Goal: Task Accomplishment & Management: Manage account settings

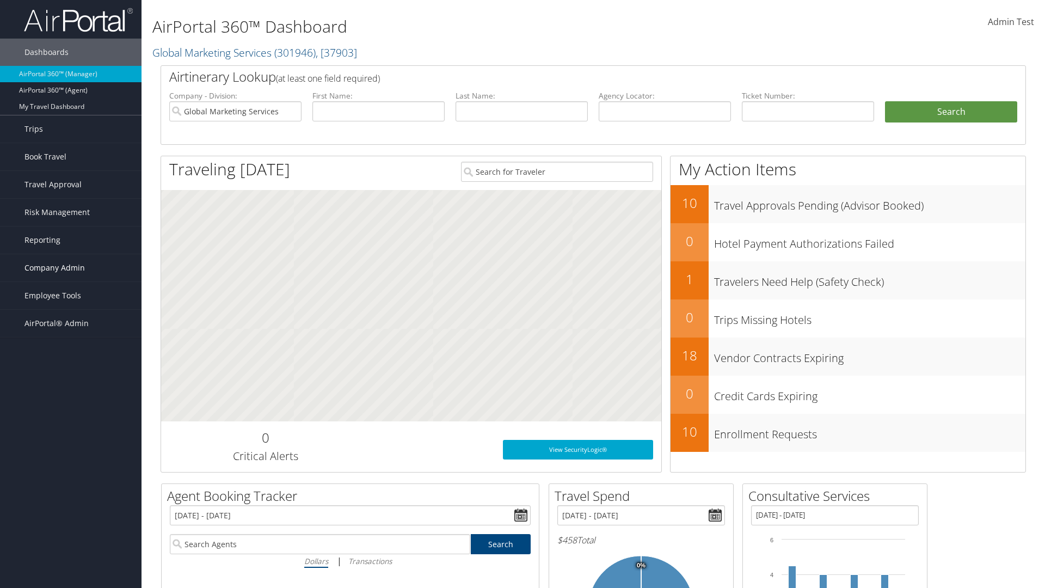
click at [71, 268] on span "Company Admin" at bounding box center [54, 267] width 60 height 27
click at [71, 420] on link "Forms Of Payment" at bounding box center [71, 420] width 142 height 16
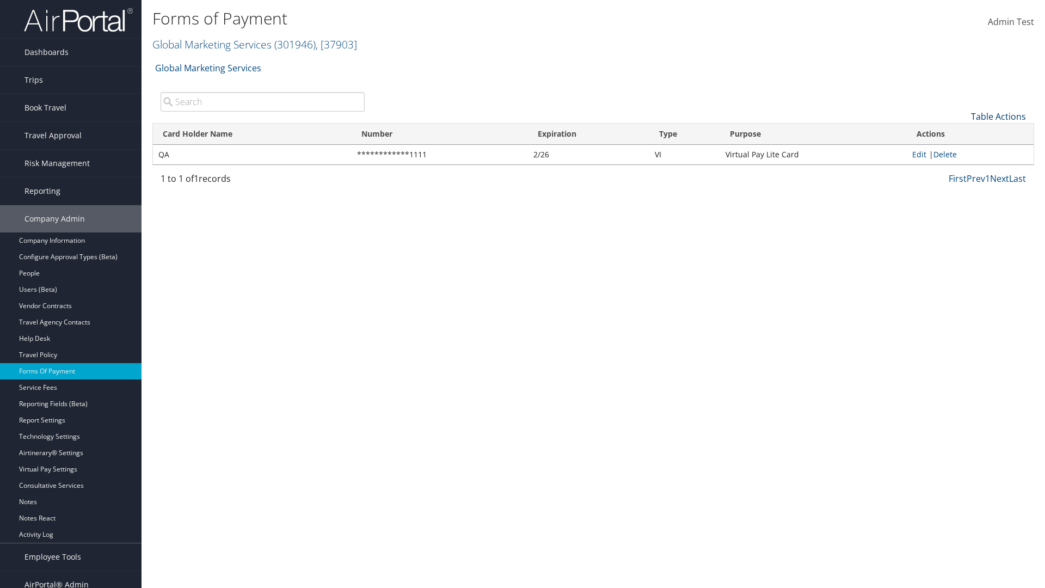
click at [998, 116] on link "Table Actions" at bounding box center [998, 116] width 55 height 12
click at [962, 133] on link "New Record" at bounding box center [961, 133] width 143 height 19
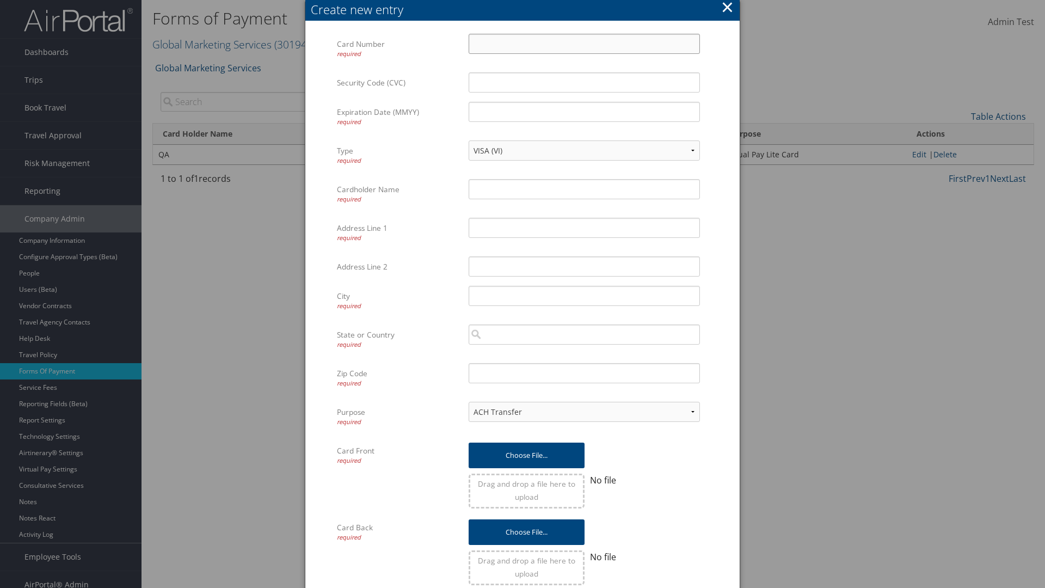
click at [584, 44] on input "Card Number required" at bounding box center [584, 44] width 231 height 20
type input "1100112233"
click at [584, 112] on input "Expiration Date (MMYY) required" at bounding box center [584, 112] width 231 height 20
type input "1245"
click at [584, 189] on input "Cardholder Name required" at bounding box center [584, 189] width 231 height 20
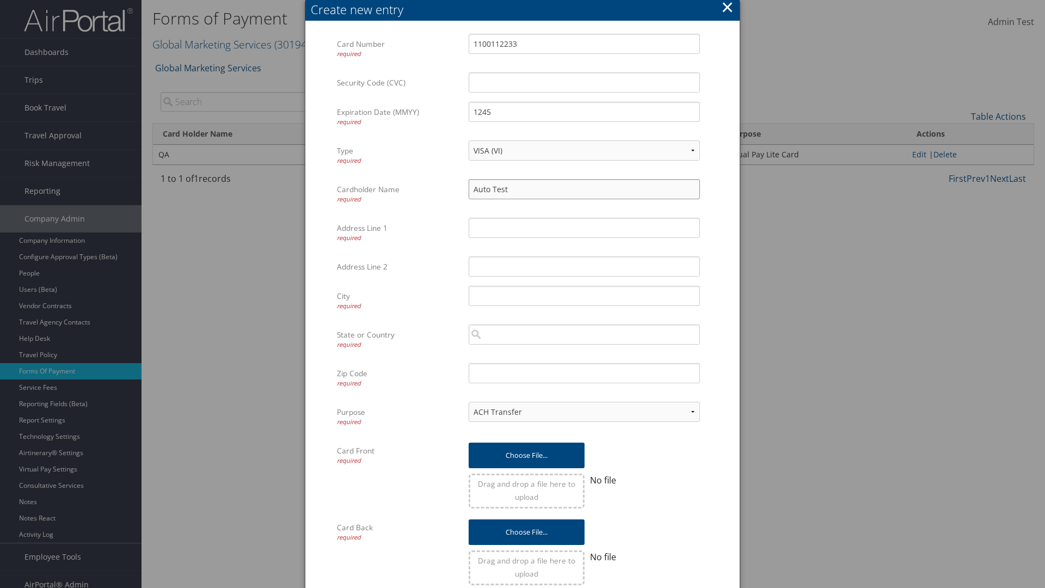
type input "Auto Test"
click at [584, 227] on input "Address Line 1 required" at bounding box center [584, 228] width 231 height 20
type input "UTAH"
click at [584, 296] on input "City required" at bounding box center [584, 296] width 231 height 20
type input "SALT LAKE CITY"
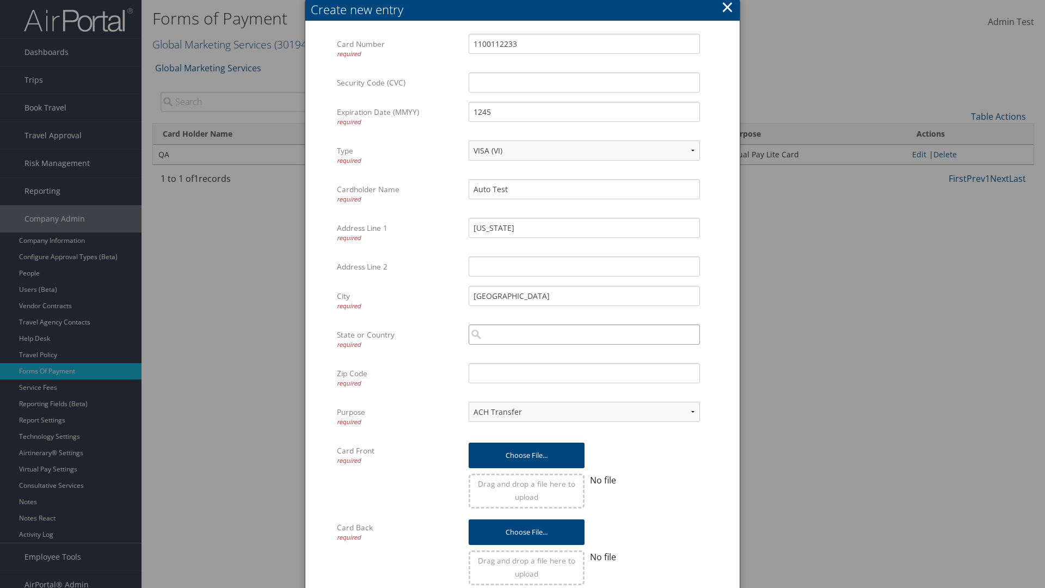
click at [584, 334] on input "search" at bounding box center [584, 334] width 231 height 20
click at [584, 355] on div "United States of America (US)" at bounding box center [584, 354] width 227 height 11
type input "United States of America"
click at [584, 373] on input "Zip Code required" at bounding box center [584, 373] width 231 height 20
type input "84011"
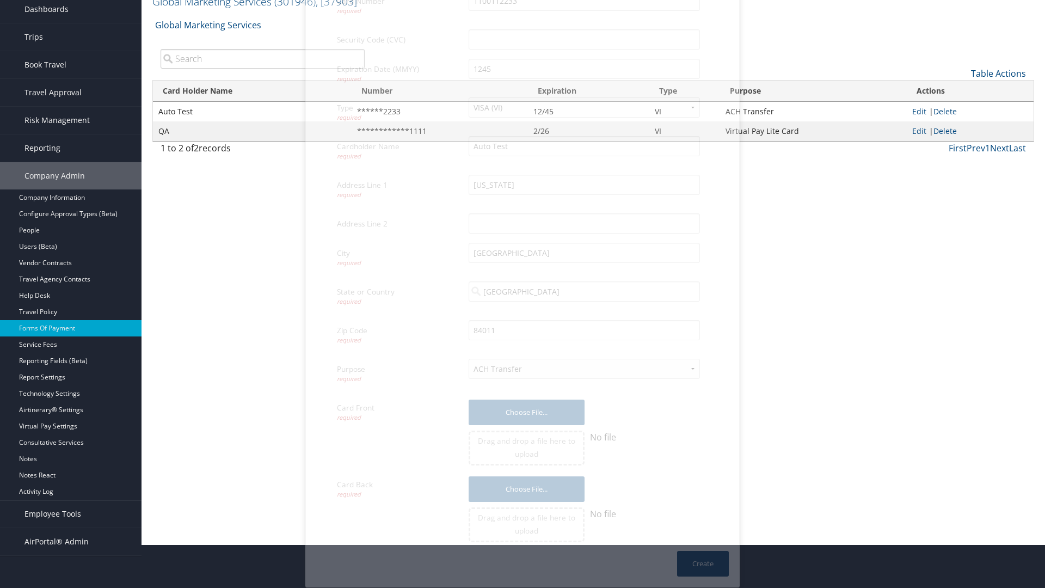
scroll to position [11, 0]
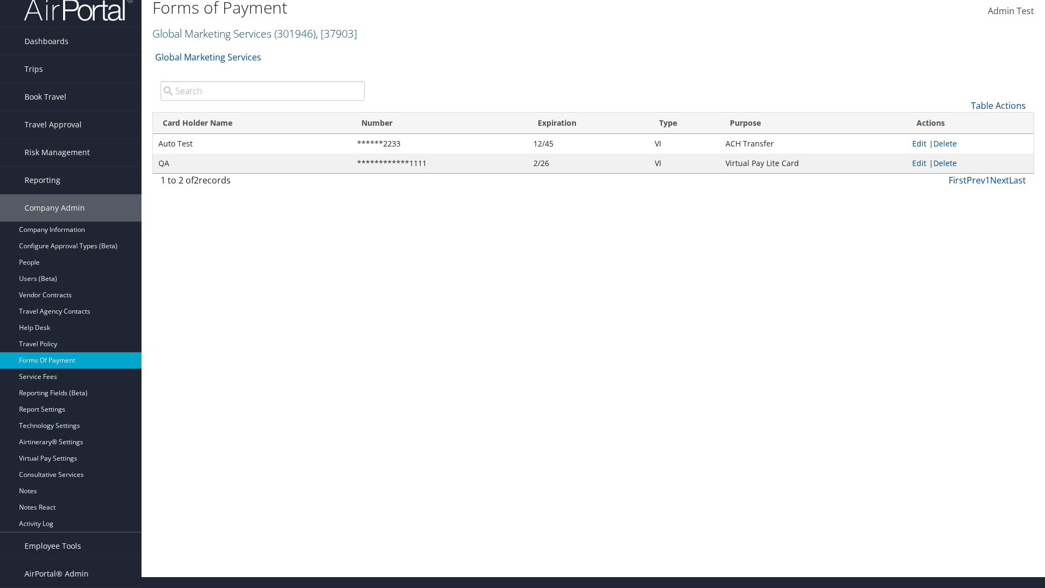
click at [919, 143] on link "Edit" at bounding box center [919, 143] width 14 height 10
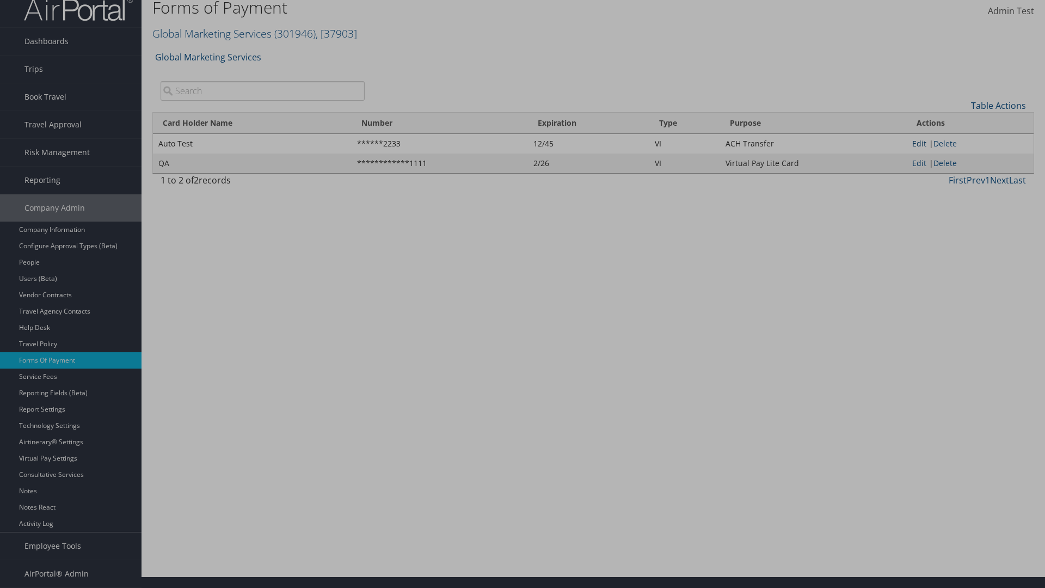
select select "14"
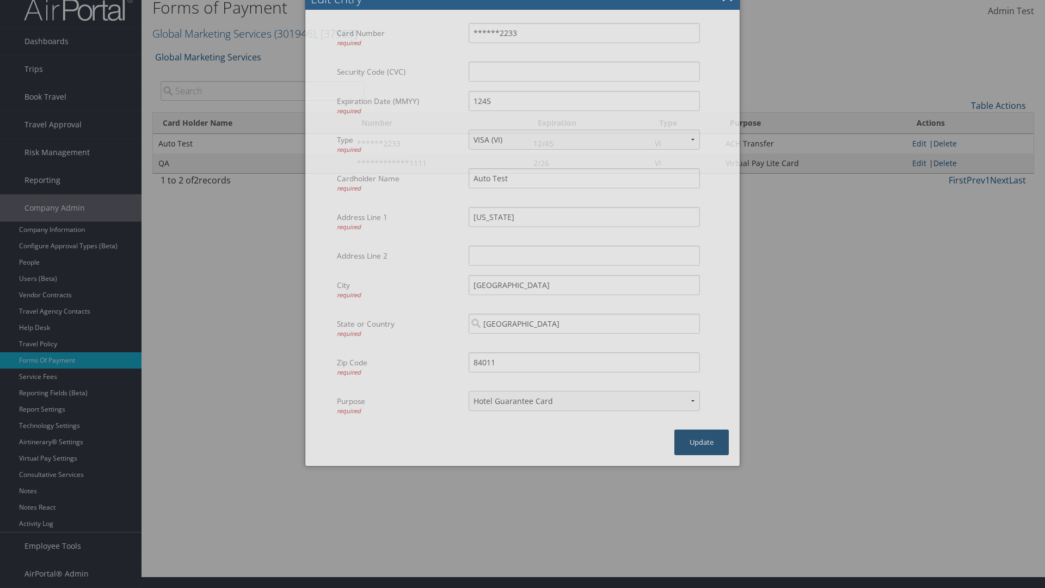
click at [702, 442] on button "Update" at bounding box center [701, 442] width 54 height 26
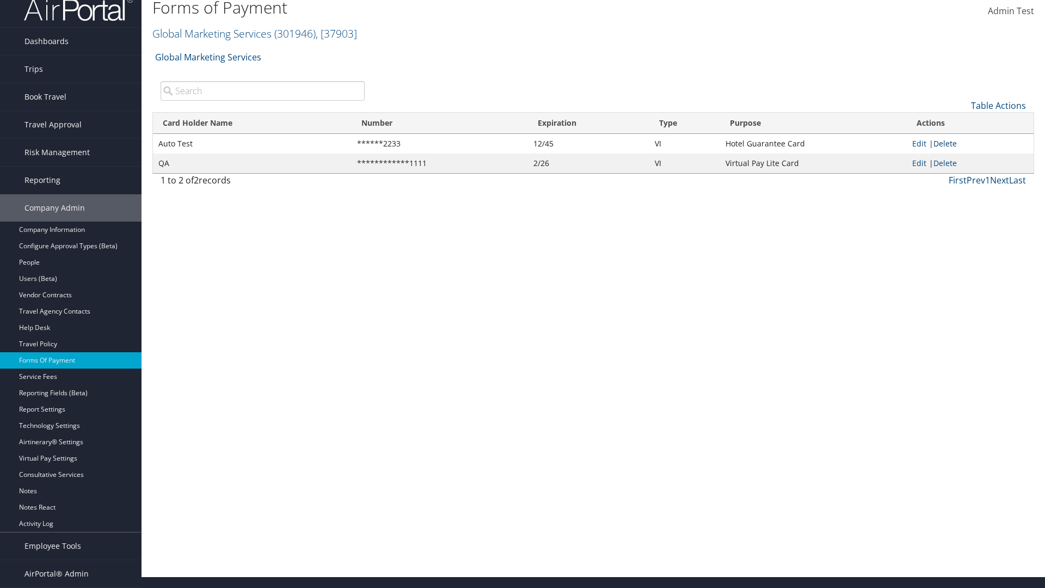
click at [947, 143] on link "Delete" at bounding box center [944, 143] width 23 height 10
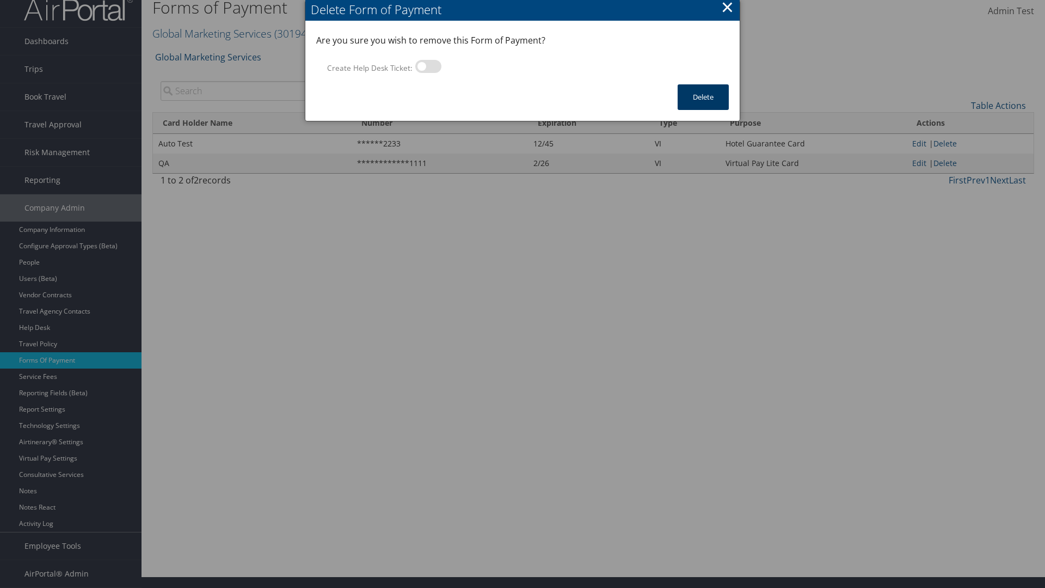
click at [703, 97] on button "Delete" at bounding box center [703, 97] width 51 height 26
